Goal: Task Accomplishment & Management: Use online tool/utility

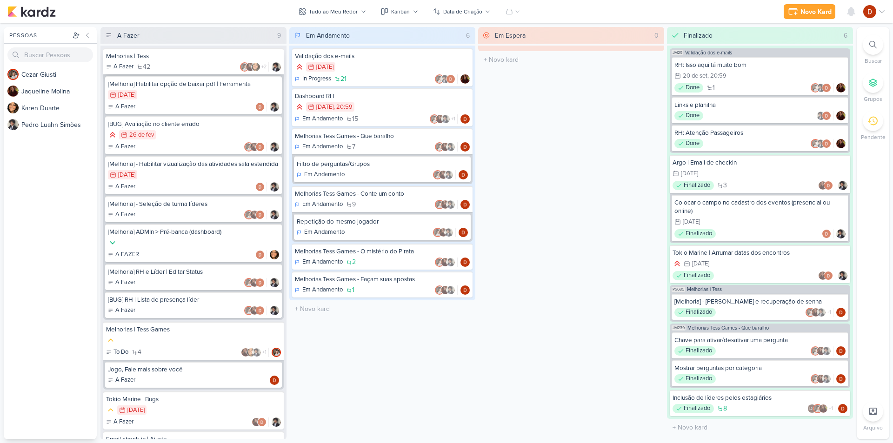
click at [154, 56] on div "Melhorias | Tess" at bounding box center [193, 56] width 175 height 8
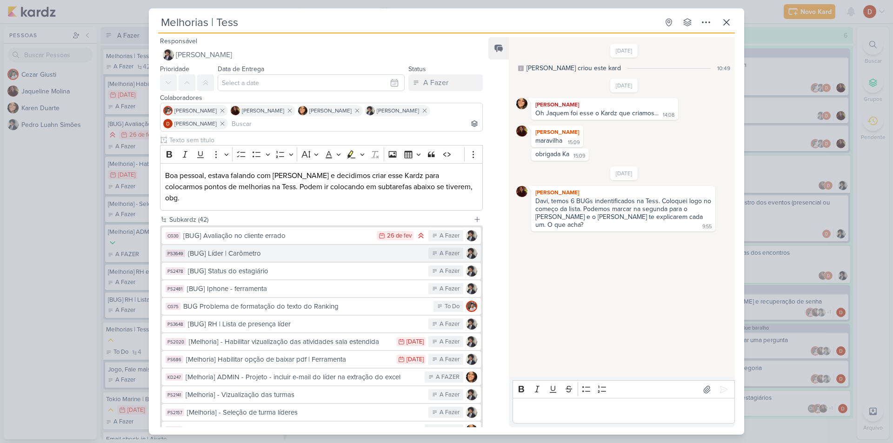
click at [266, 248] on div "{BUG] Líder | Carômetro" at bounding box center [306, 253] width 236 height 11
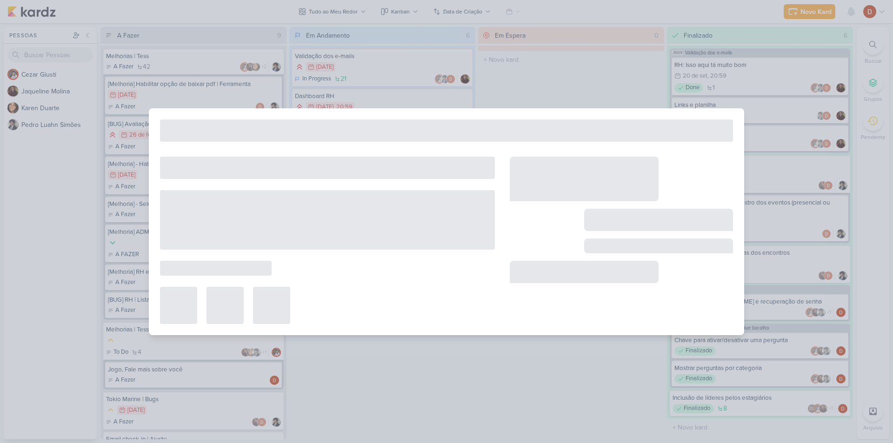
type input "{BUG] Líder | Carômetro"
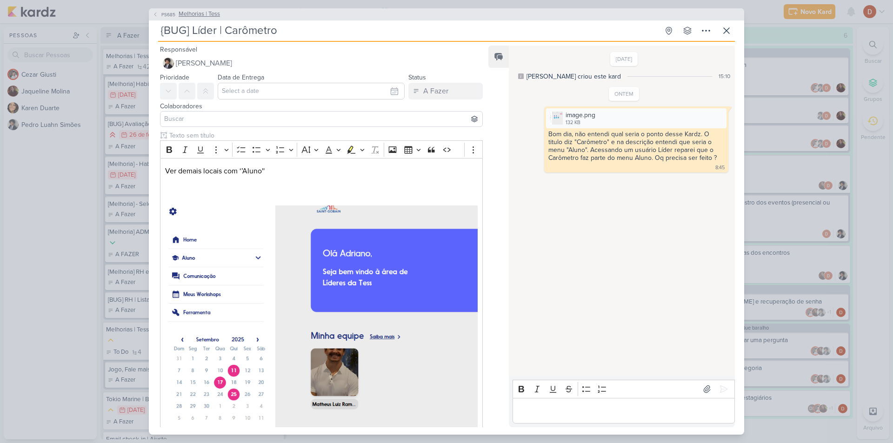
click at [163, 13] on span "PS685" at bounding box center [168, 14] width 17 height 7
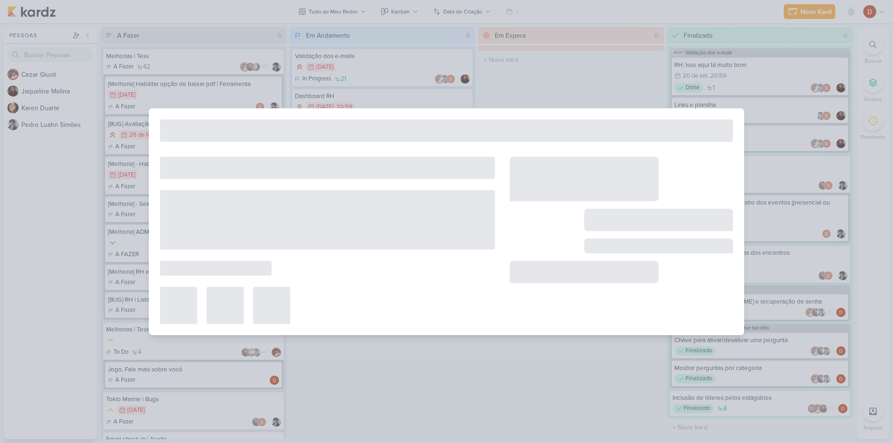
type input "Melhorias | Tess"
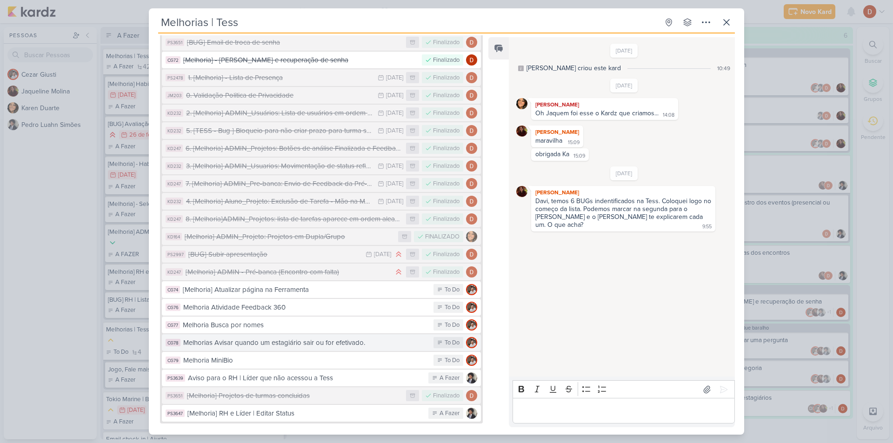
scroll to position [583, 0]
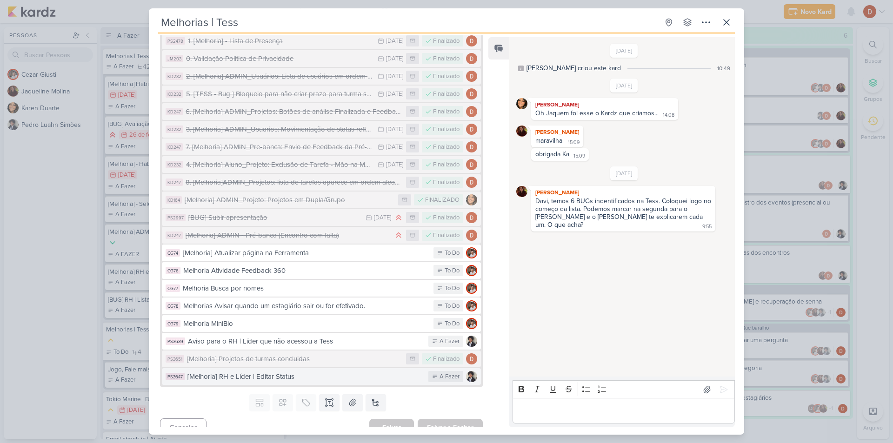
click at [267, 371] on div "[Melhoria] RH e Líder | Editar Status" at bounding box center [305, 376] width 236 height 11
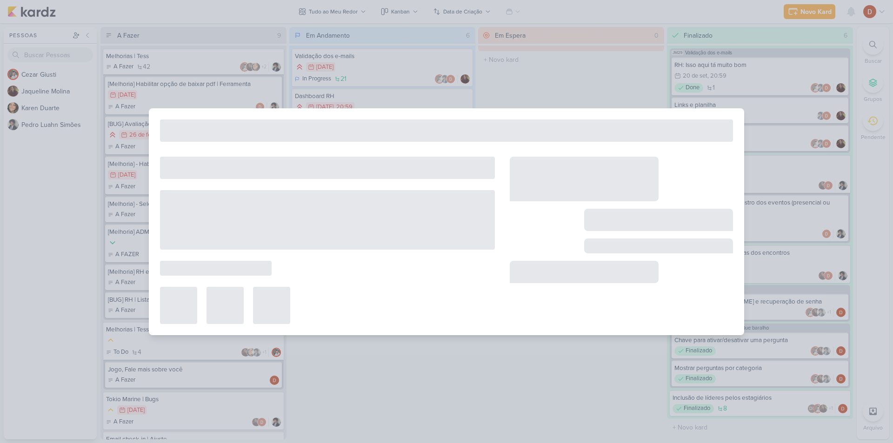
type input "[Melhoria] RH e Líder | Editar Status"
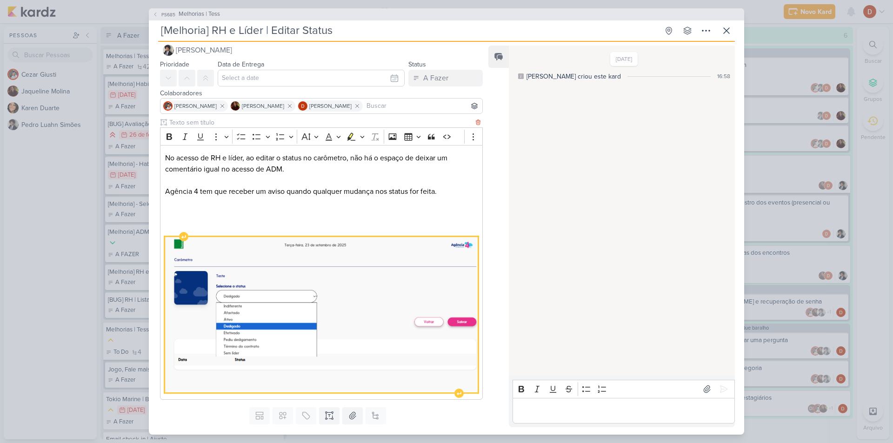
scroll to position [35, 0]
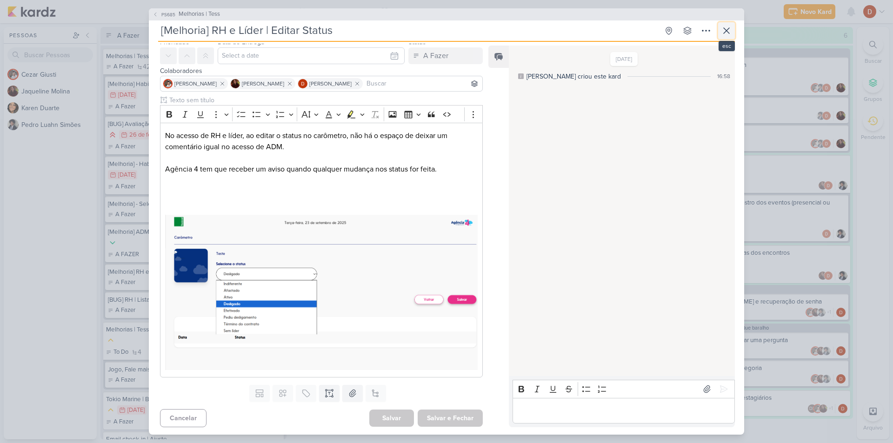
click at [729, 28] on icon at bounding box center [726, 30] width 11 height 11
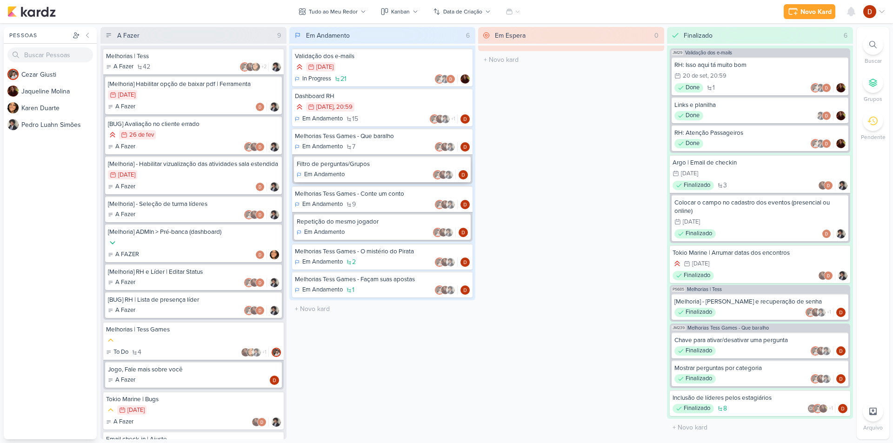
click at [349, 165] on div "Filtro de perguntas/Grupos" at bounding box center [382, 164] width 171 height 8
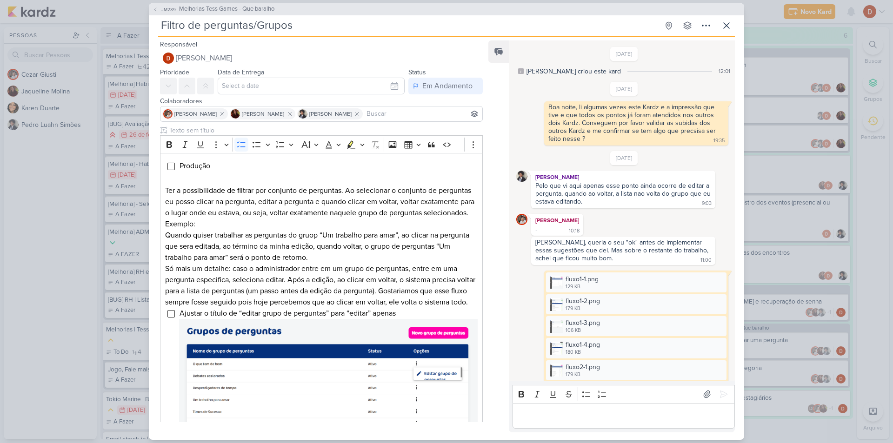
scroll to position [726, 0]
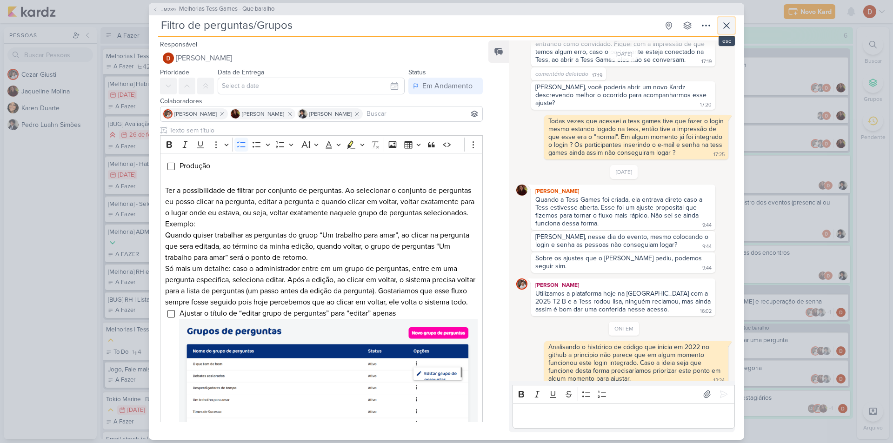
click at [722, 29] on icon at bounding box center [726, 25] width 11 height 11
